Goal: Find contact information: Find contact information

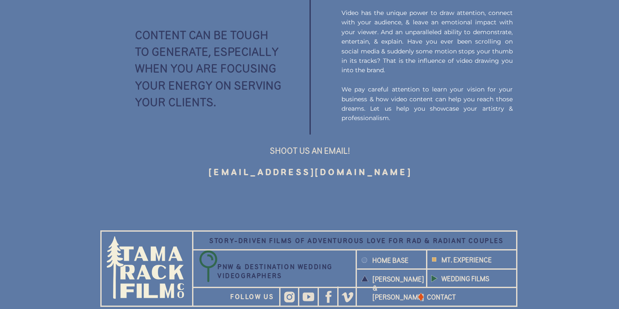
scroll to position [1159, 0]
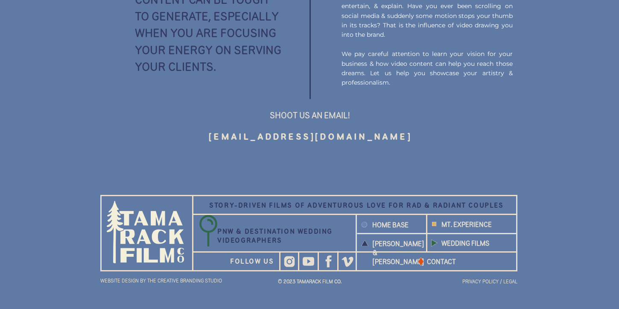
click at [309, 136] on h3 "[EMAIL_ADDRESS][DOMAIN_NAME]" at bounding box center [311, 136] width 300 height 15
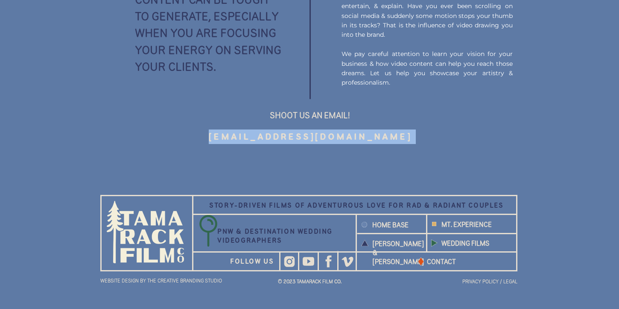
click at [309, 136] on h3 "[EMAIL_ADDRESS][DOMAIN_NAME]" at bounding box center [311, 136] width 300 height 15
copy div "[EMAIL_ADDRESS][DOMAIN_NAME] HAVE A Brand With an original P.O.V?"
click at [394, 221] on b "HOME BASE" at bounding box center [391, 225] width 36 height 8
